Goal: Transaction & Acquisition: Obtain resource

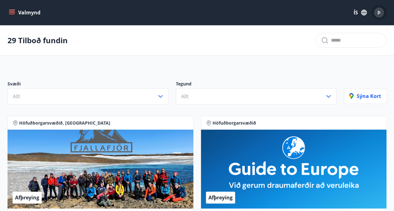
click at [379, 13] on span "Þ" at bounding box center [378, 12] width 3 height 7
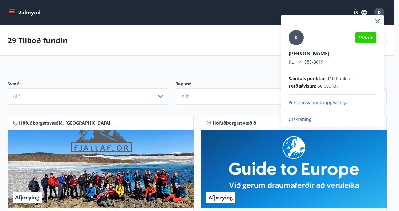
click at [389, 44] on div at bounding box center [199, 105] width 399 height 211
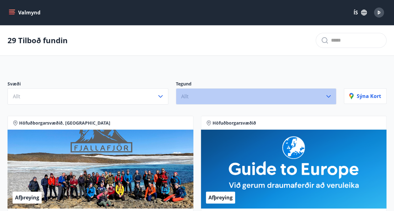
click at [330, 97] on icon "button" at bounding box center [329, 97] width 8 height 8
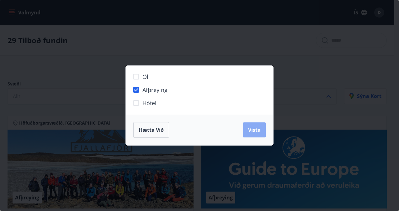
click at [256, 127] on span "Vista" at bounding box center [254, 130] width 13 height 7
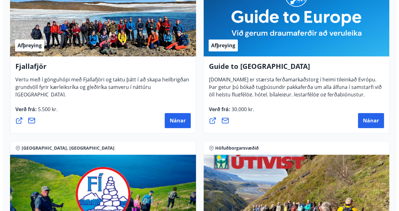
scroll to position [184, 0]
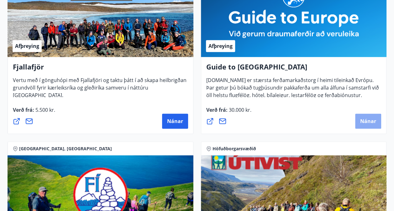
click at [368, 121] on span "Nánar" at bounding box center [368, 121] width 16 height 7
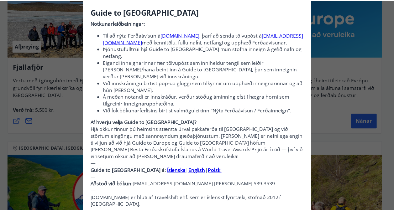
scroll to position [0, 0]
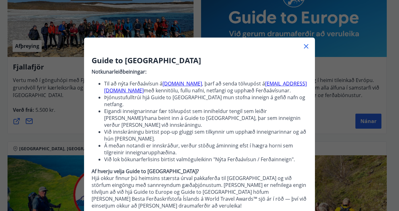
click at [304, 47] on icon at bounding box center [306, 47] width 8 height 8
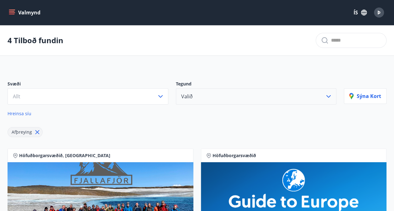
click at [10, 10] on icon "menu" at bounding box center [12, 12] width 6 height 6
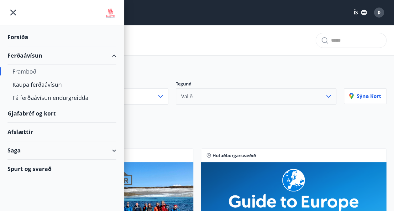
click at [26, 133] on div "Afslættir" at bounding box center [62, 132] width 109 height 18
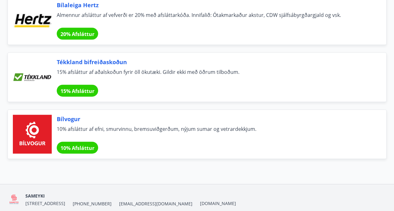
scroll to position [4237, 0]
